Goal: Transaction & Acquisition: Purchase product/service

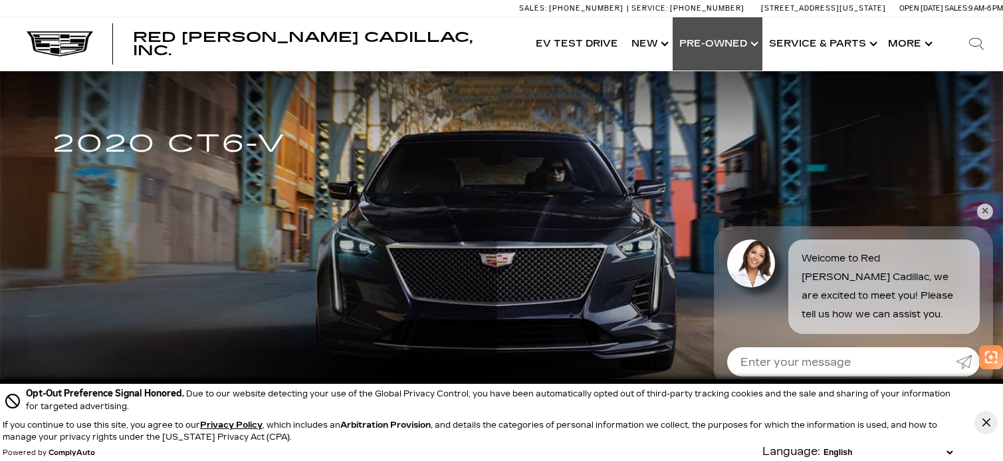
click at [735, 45] on link "Show Pre-Owned" at bounding box center [718, 43] width 90 height 53
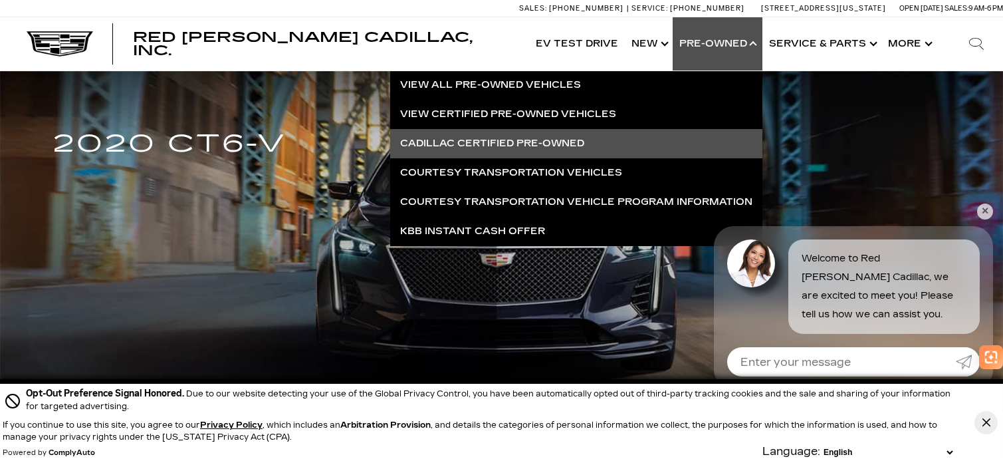
click at [513, 138] on link "Cadillac Certified Pre-Owned" at bounding box center [576, 143] width 372 height 29
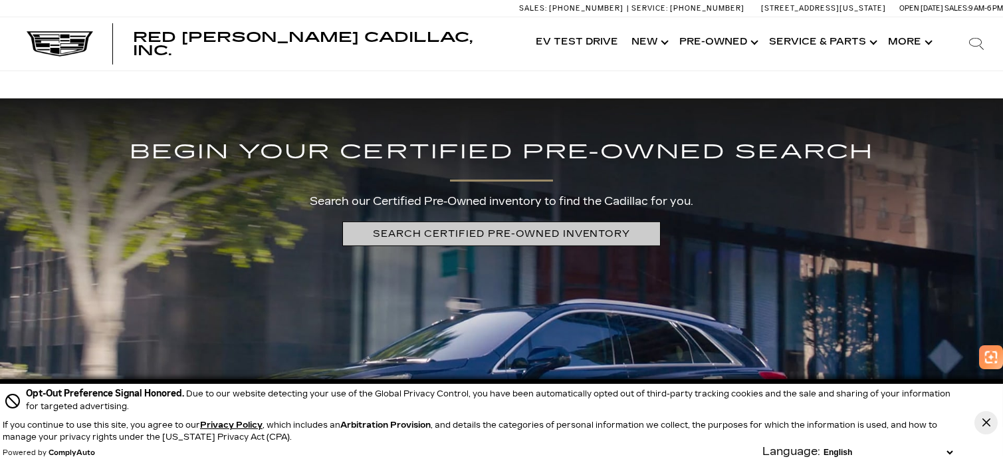
scroll to position [2837, 0]
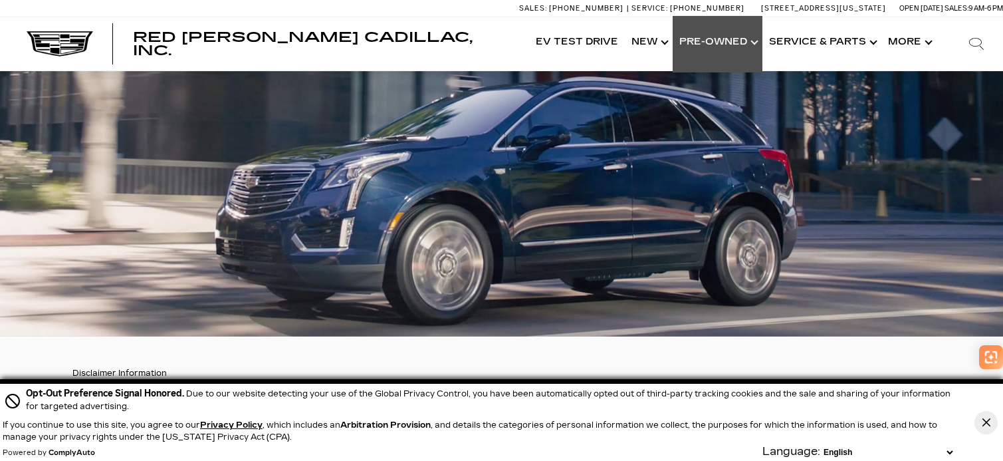
click at [720, 42] on link "Show Pre-Owned" at bounding box center [718, 42] width 90 height 53
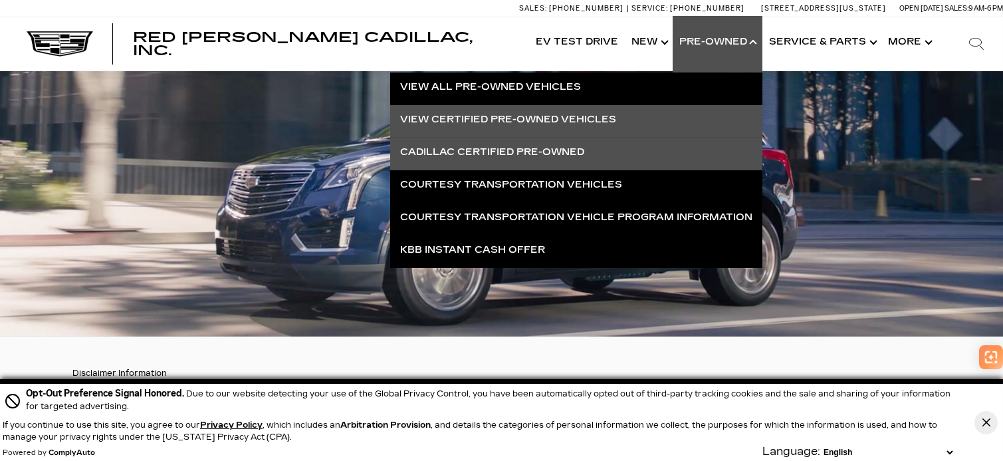
click at [563, 109] on link "View Certified Pre-Owned Vehicles" at bounding box center [576, 119] width 372 height 29
